Goal: Use online tool/utility

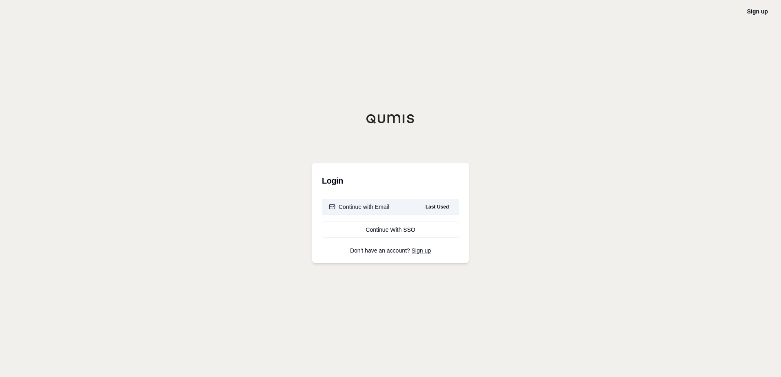
click at [385, 208] on div "Continue with Email" at bounding box center [359, 207] width 60 height 8
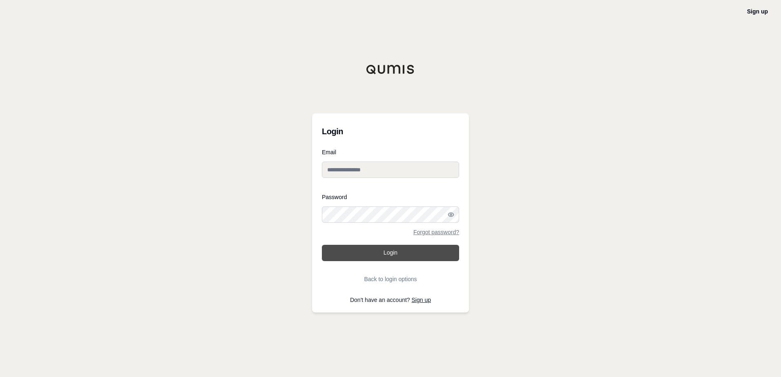
type input "**********"
click at [395, 256] on button "Login" at bounding box center [390, 253] width 137 height 16
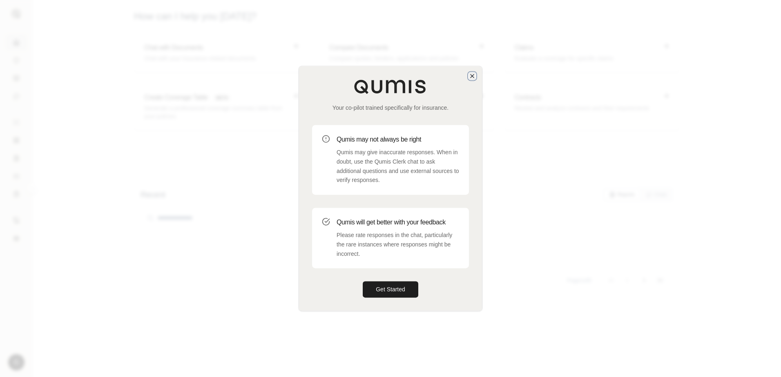
click at [470, 79] on icon "button" at bounding box center [472, 76] width 7 height 7
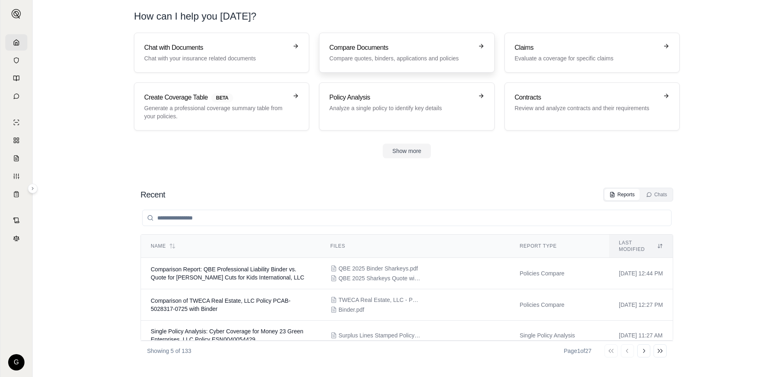
click at [398, 44] on h3 "Compare Documents" at bounding box center [400, 48] width 143 height 10
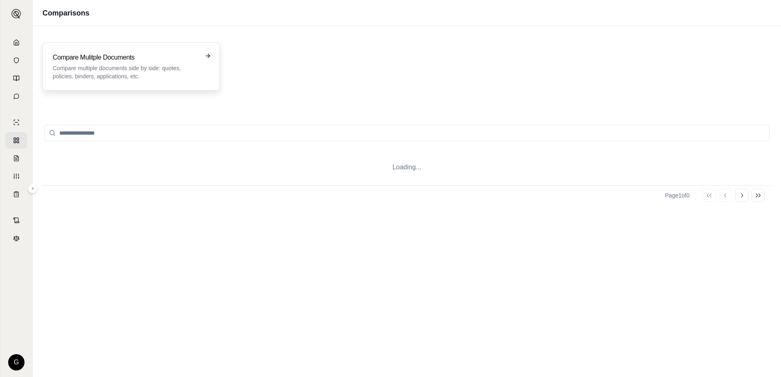
click at [115, 65] on p "Compare multiple documents side by side: quotes, policies, binders, application…" at bounding box center [125, 72] width 145 height 16
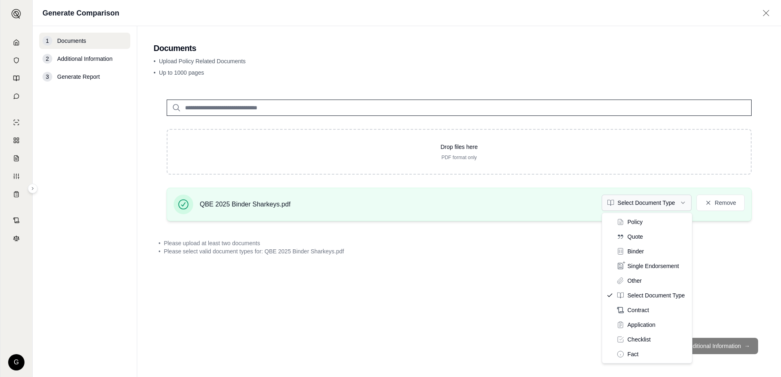
click at [685, 201] on html "G Generate Comparison 1 Documents 2 Additional Information 3 Generate Report Do…" at bounding box center [390, 188] width 781 height 377
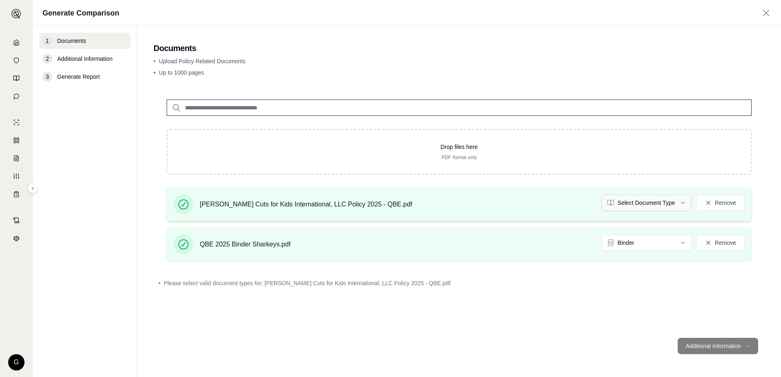
click at [683, 204] on html "G Generate Comparison 1 Documents 2 Additional Information 3 Generate Report Do…" at bounding box center [390, 188] width 781 height 377
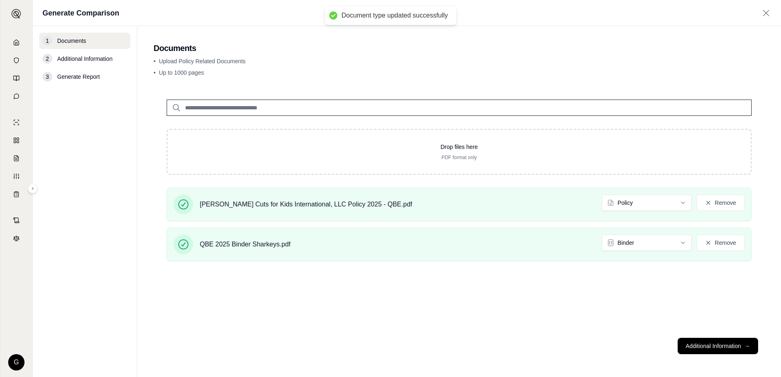
click at [721, 346] on button "Additional Information →" at bounding box center [717, 346] width 80 height 16
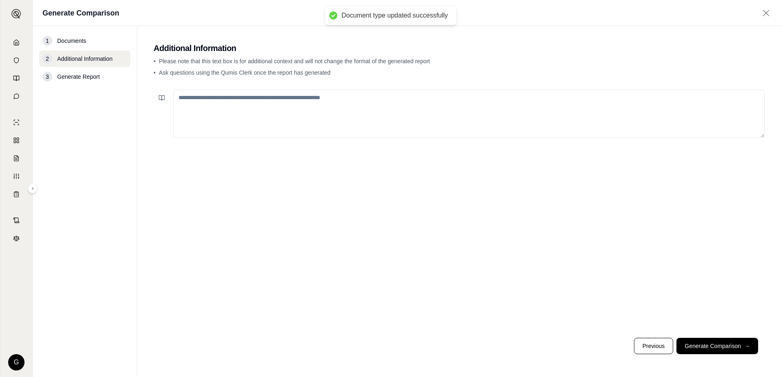
click at [305, 103] on textarea at bounding box center [468, 114] width 591 height 48
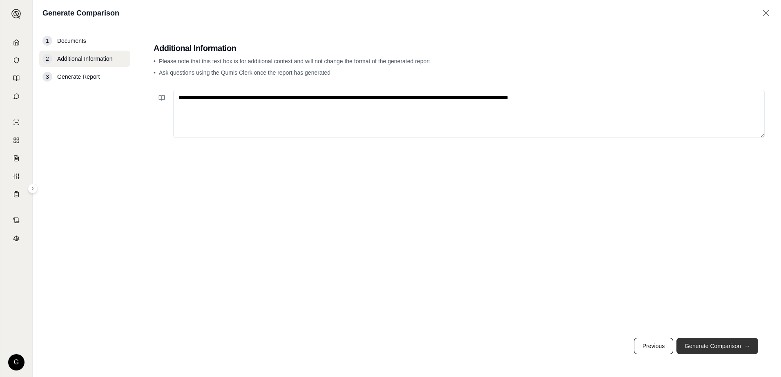
type textarea "**********"
drag, startPoint x: 730, startPoint y: 346, endPoint x: 725, endPoint y: 348, distance: 4.9
click at [730, 346] on button "Generate Comparison →" at bounding box center [717, 346] width 82 height 16
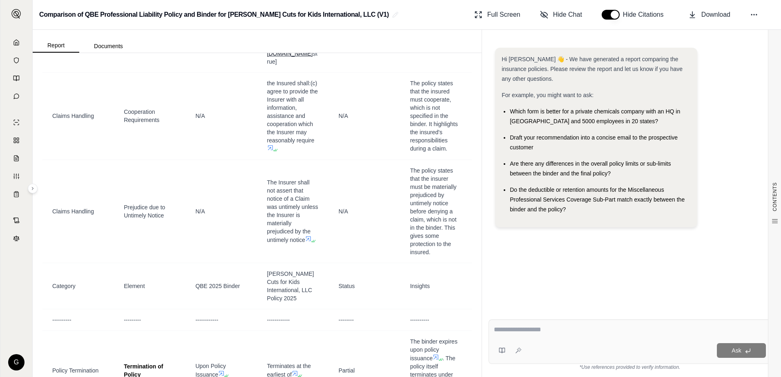
scroll to position [5338, 0]
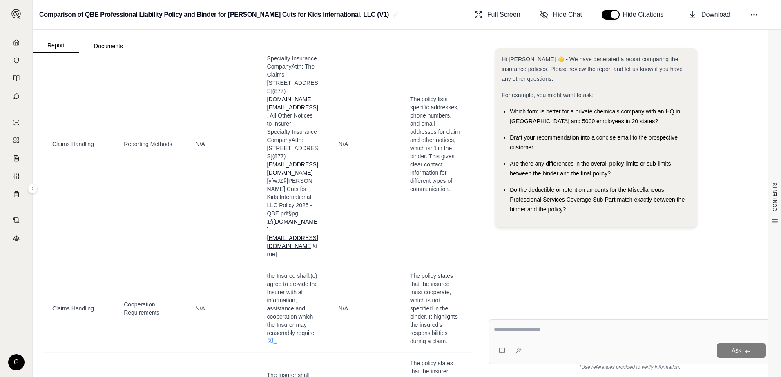
click at [537, 329] on textarea at bounding box center [630, 330] width 272 height 10
type textarea "**********"
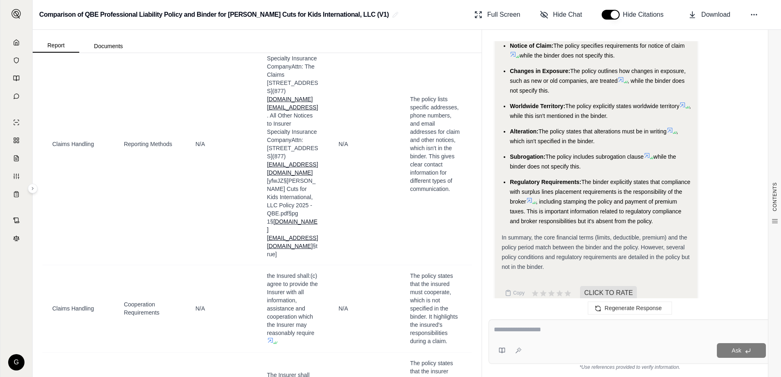
scroll to position [1489, 0]
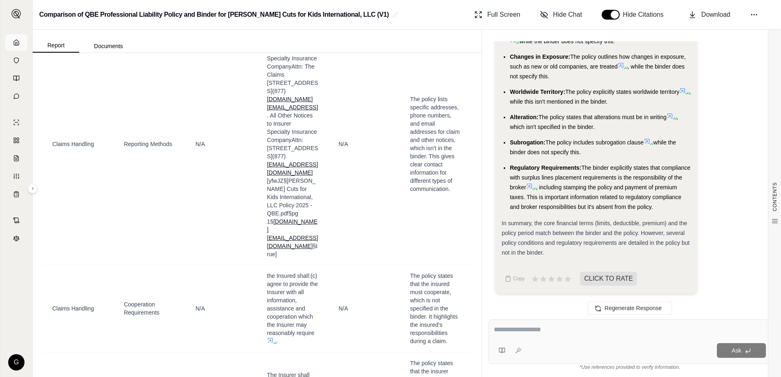
click at [16, 40] on icon at bounding box center [16, 42] width 5 height 5
